Goal: Information Seeking & Learning: Learn about a topic

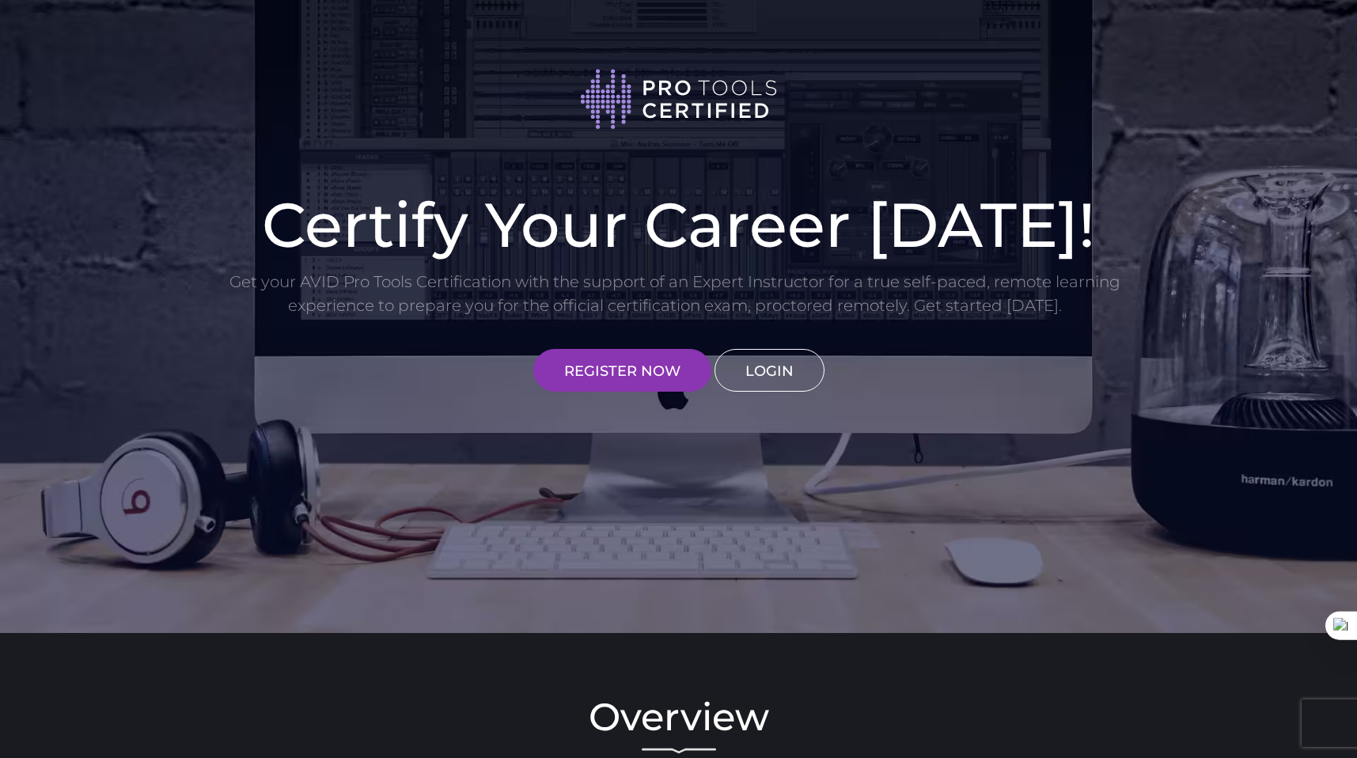
click at [766, 377] on link "LOGIN" at bounding box center [769, 370] width 110 height 43
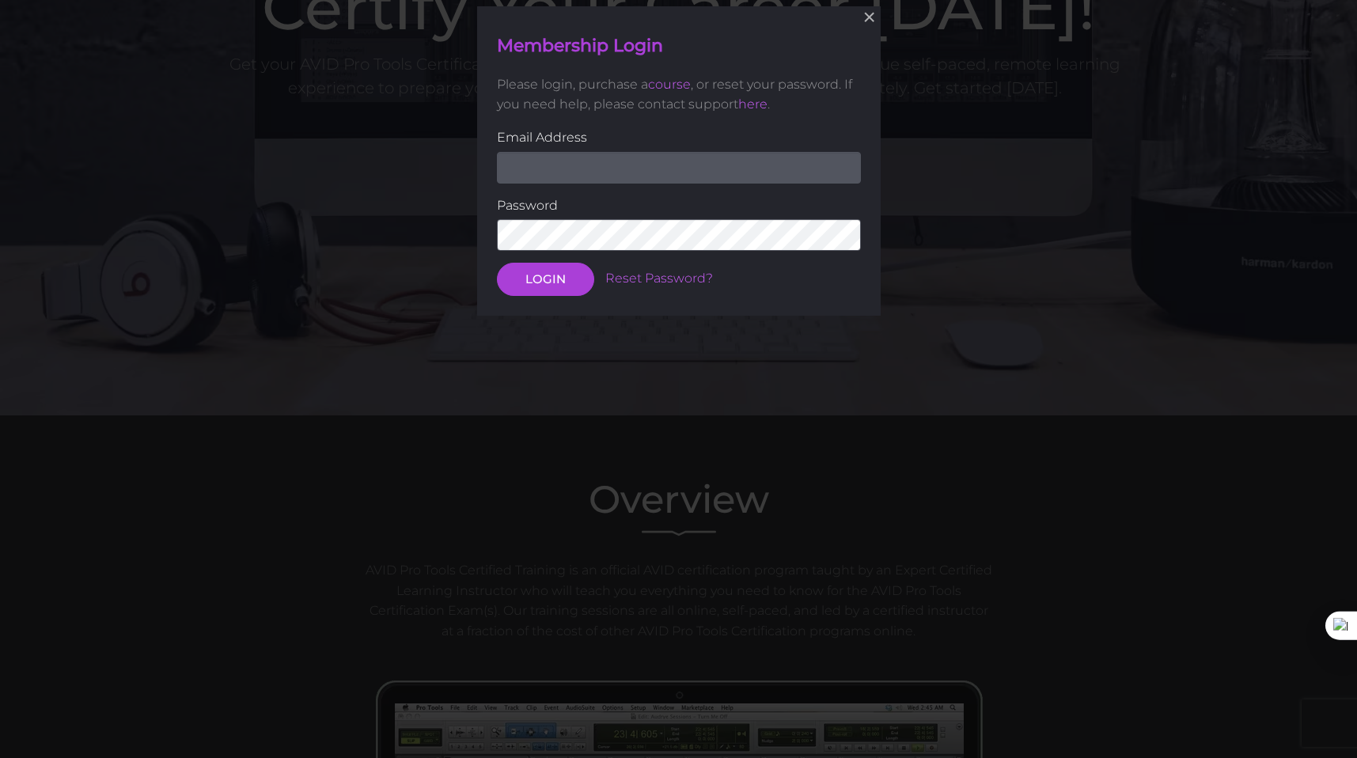
scroll to position [218, 0]
click at [646, 167] on input "email" at bounding box center [679, 167] width 364 height 32
type input "ANTUANMUSIK@GMAIL"
click at [669, 277] on link "Reset Password?" at bounding box center [659, 278] width 108 height 15
click at [869, 19] on button "×" at bounding box center [868, 16] width 35 height 35
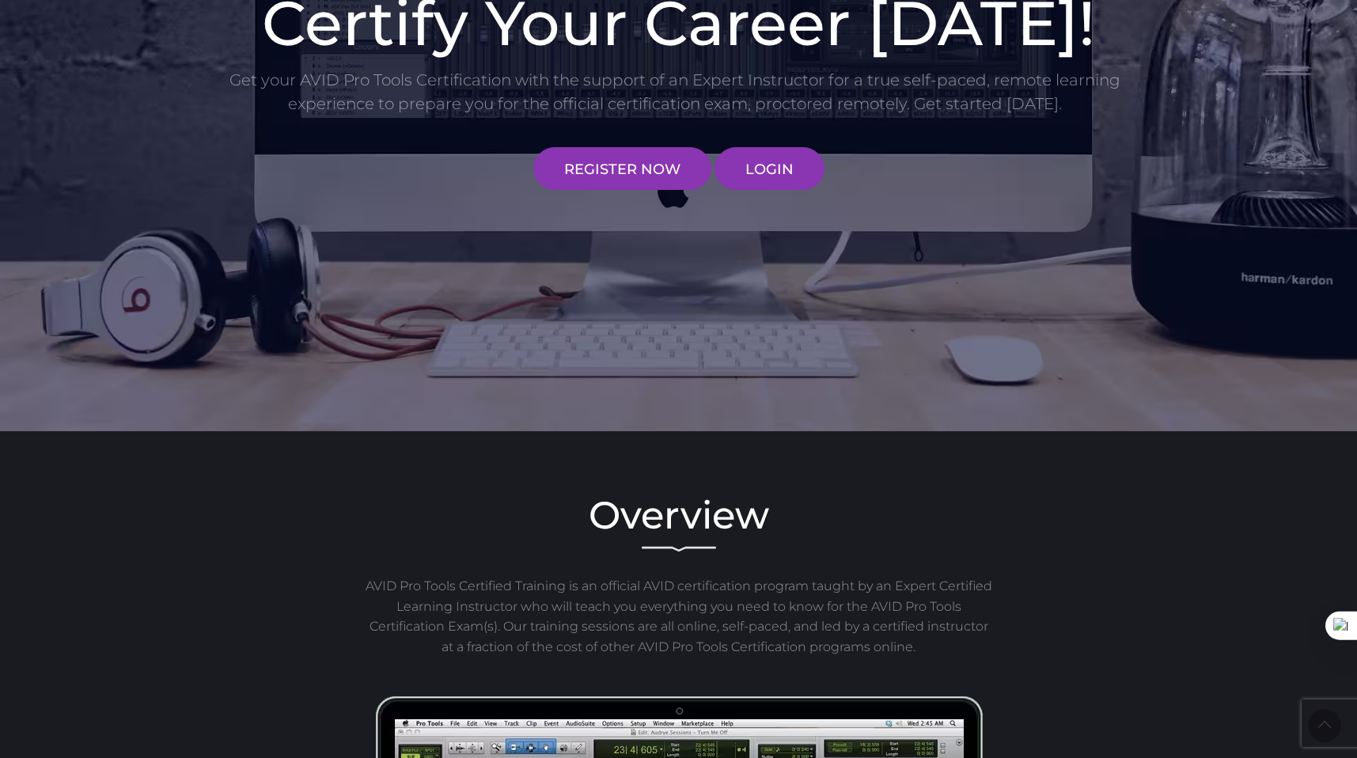
scroll to position [0, 0]
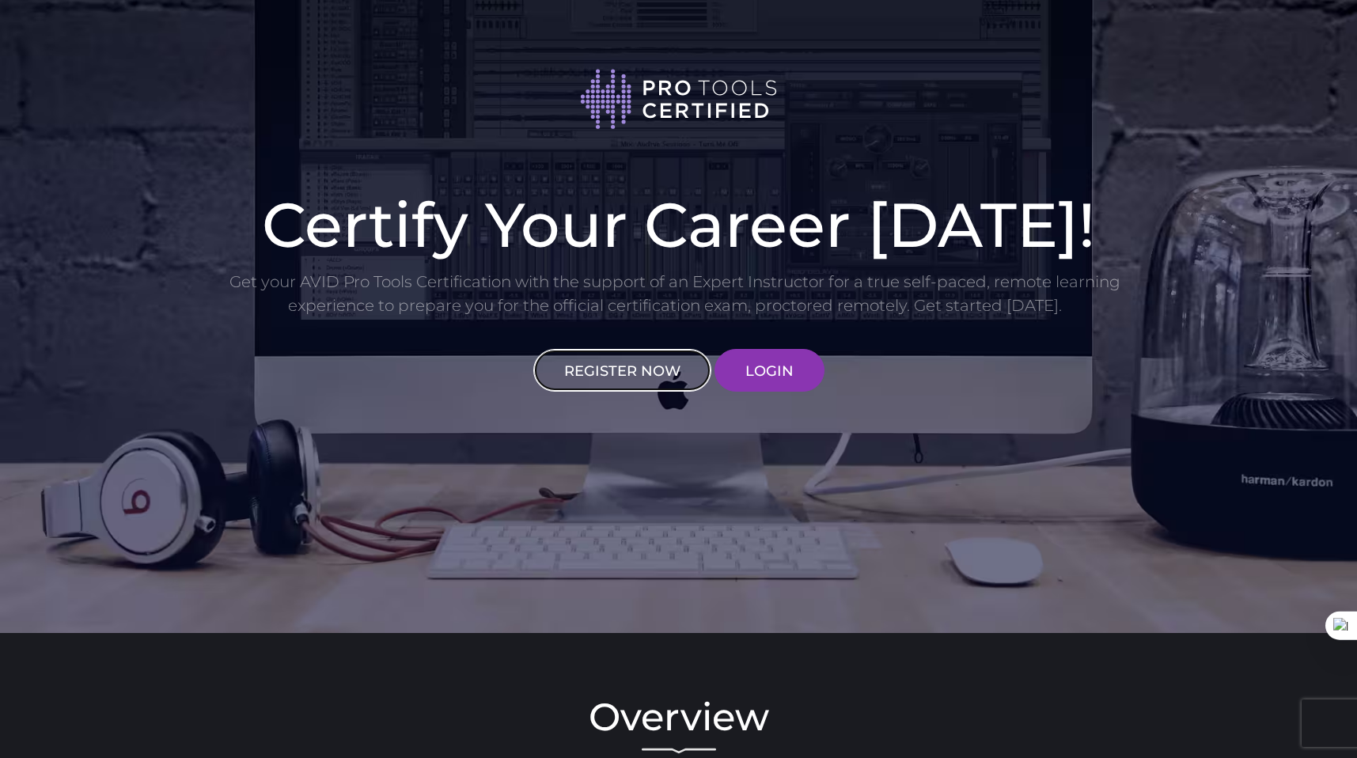
click at [635, 367] on link "REGISTER NOW" at bounding box center [622, 370] width 178 height 43
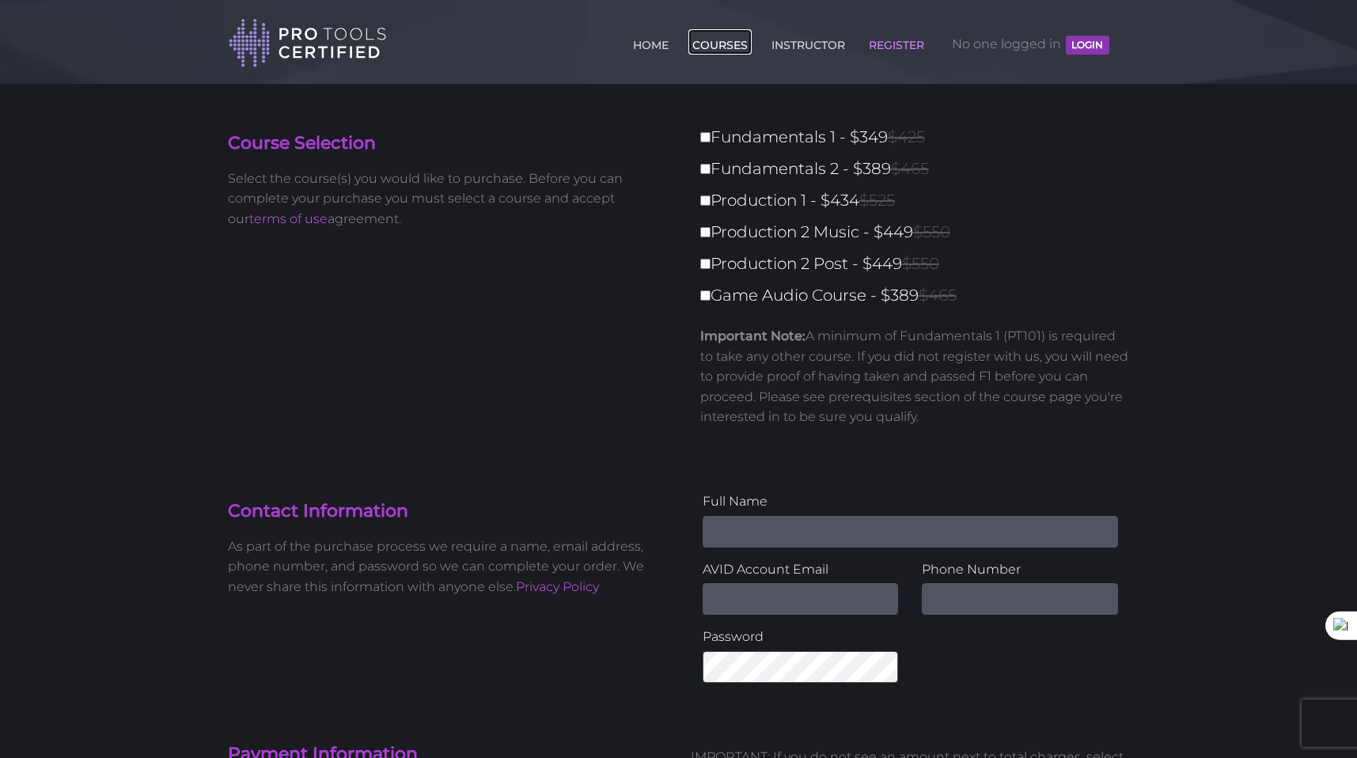
click at [718, 38] on link "COURSES" at bounding box center [719, 41] width 63 height 25
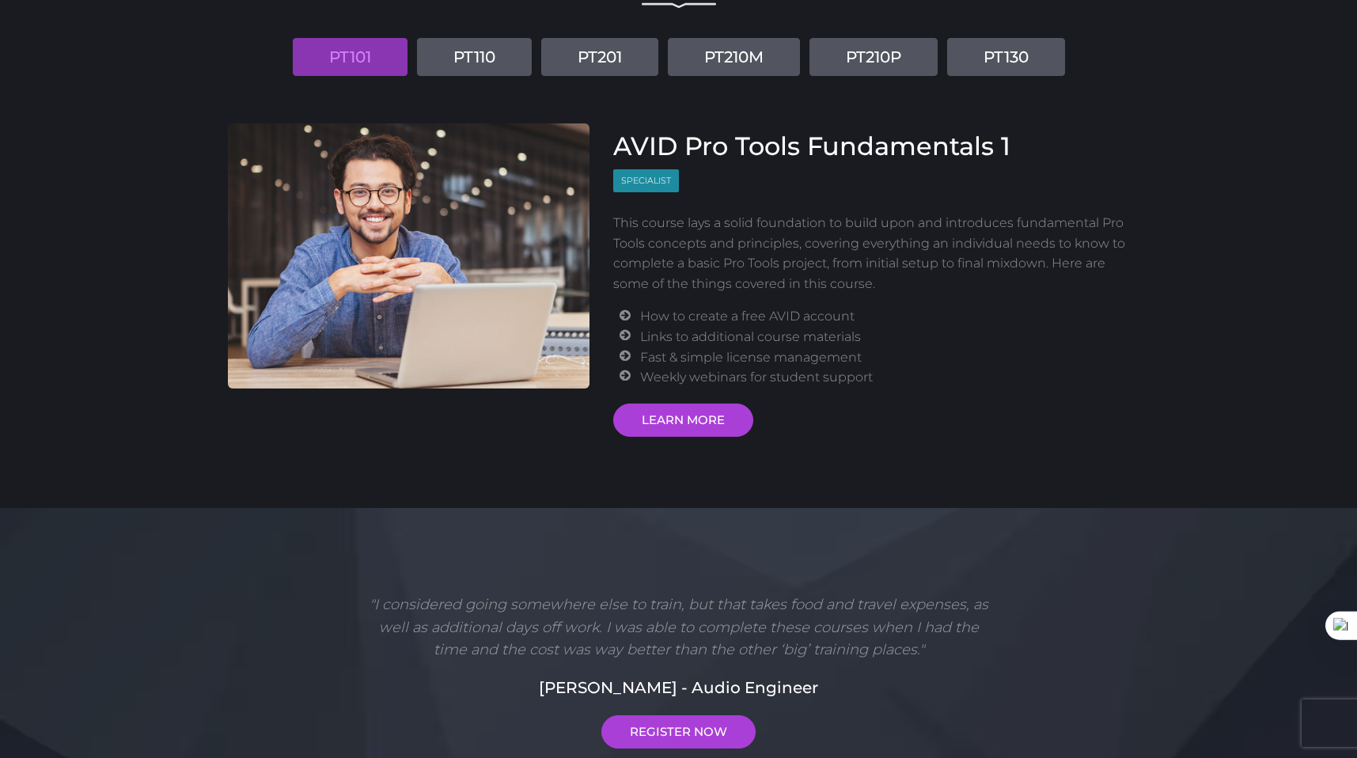
scroll to position [195, 0]
click at [699, 417] on link "LEARN MORE" at bounding box center [683, 419] width 140 height 33
